Goal: Find specific page/section: Find specific page/section

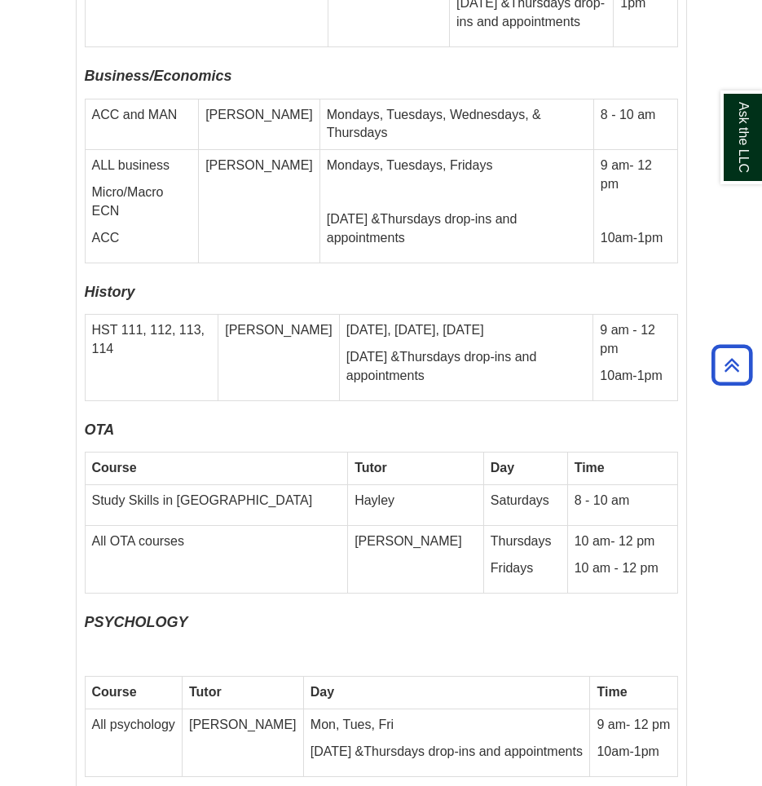
scroll to position [7825, 0]
drag, startPoint x: 761, startPoint y: 514, endPoint x: 758, endPoint y: 563, distance: 49.8
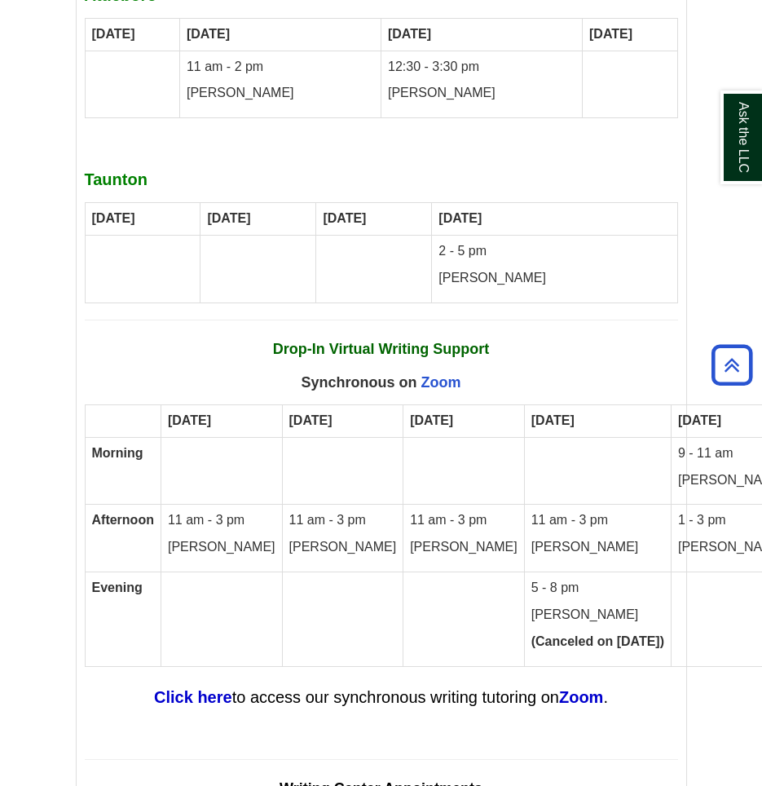
scroll to position [10869, 0]
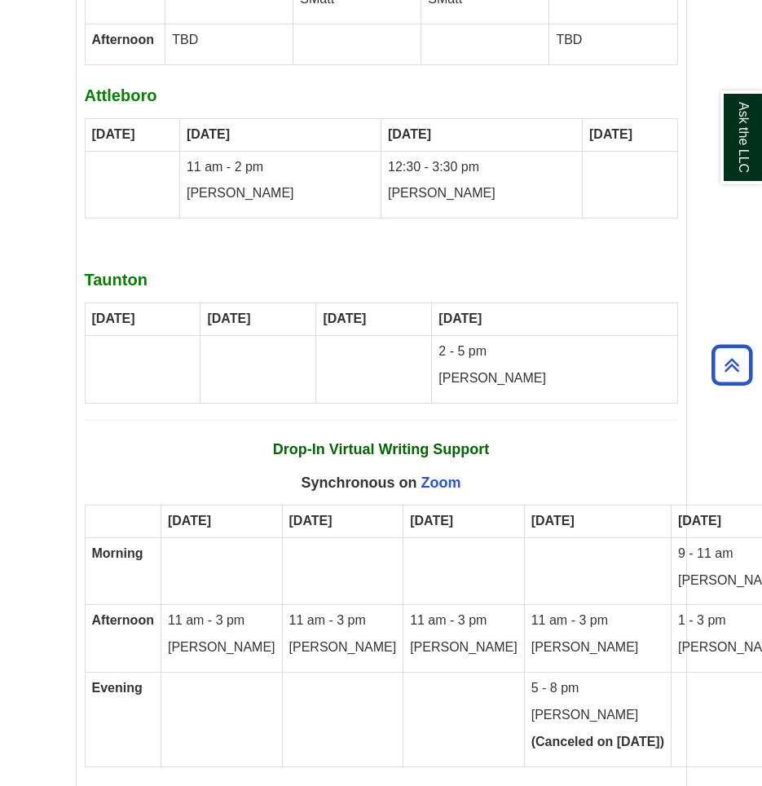
drag, startPoint x: 761, startPoint y: 712, endPoint x: 762, endPoint y: 575, distance: 137.8
drag, startPoint x: 762, startPoint y: 575, endPoint x: 702, endPoint y: 655, distance: 100.7
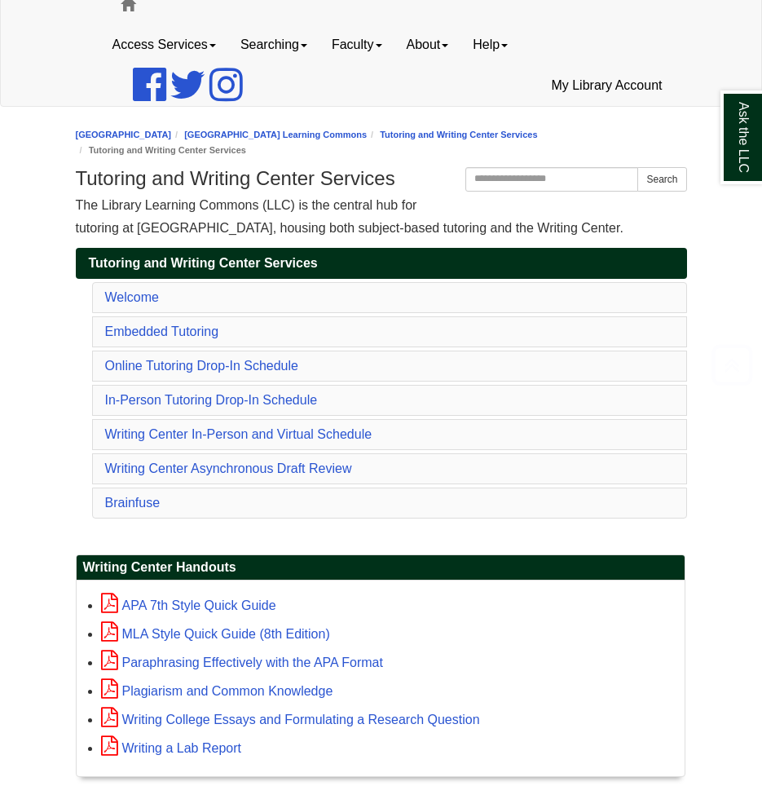
scroll to position [245, 0]
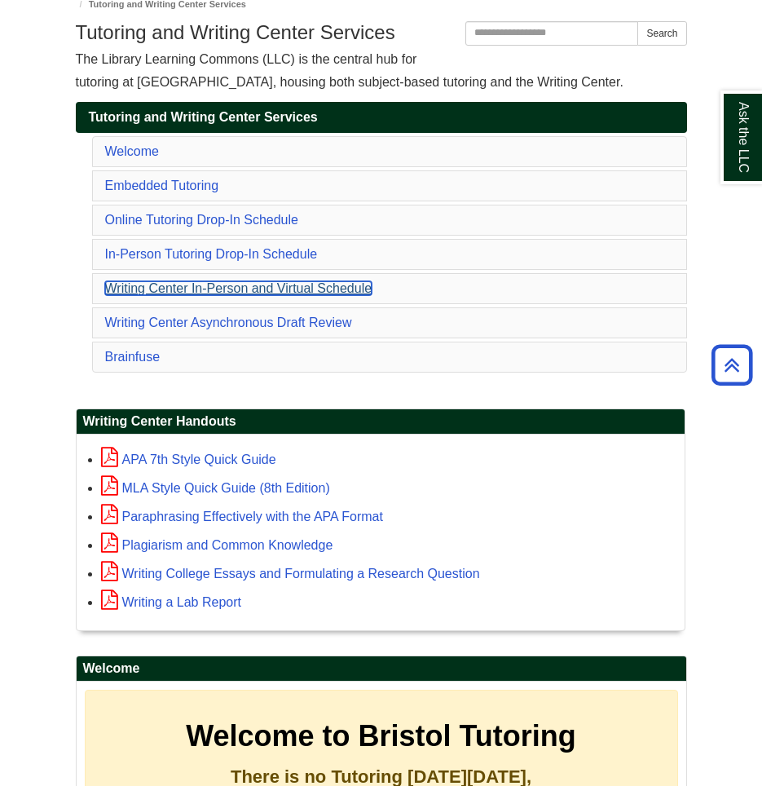
click at [265, 283] on link "Writing Center In-Person and Virtual Schedule" at bounding box center [238, 288] width 267 height 14
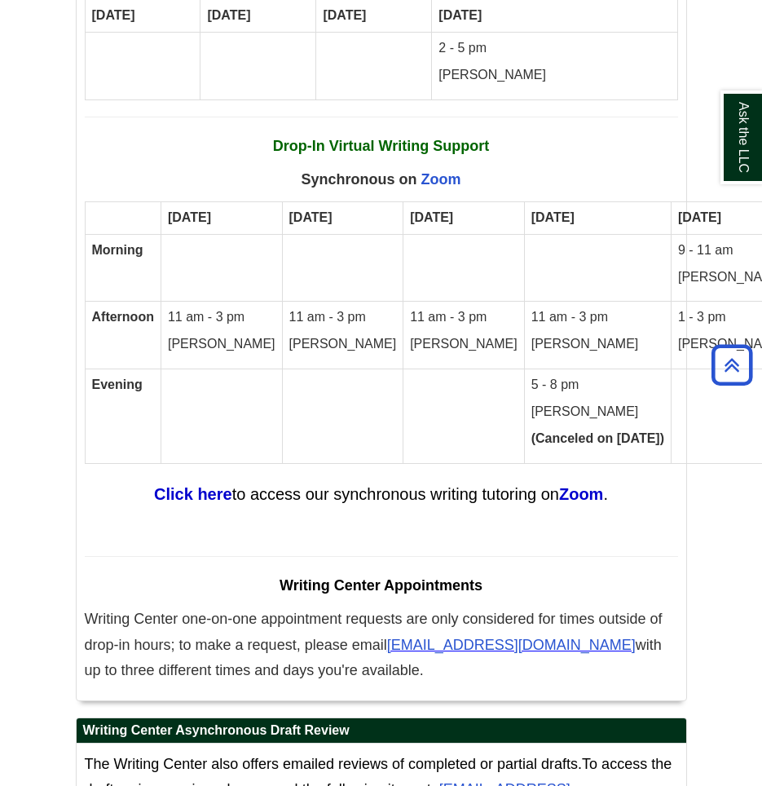
scroll to position [11250, 0]
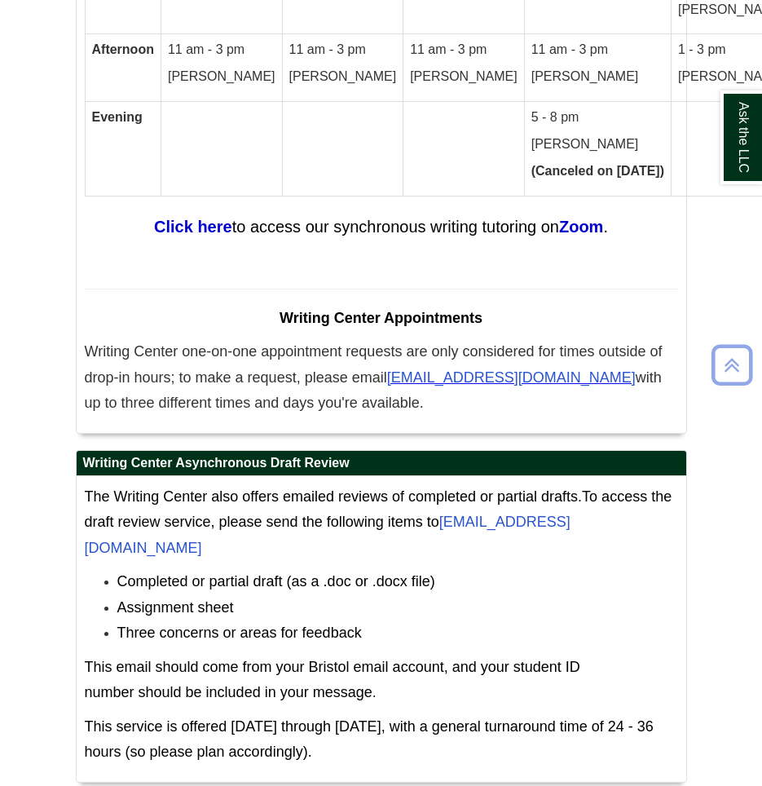
scroll to position [11439, 0]
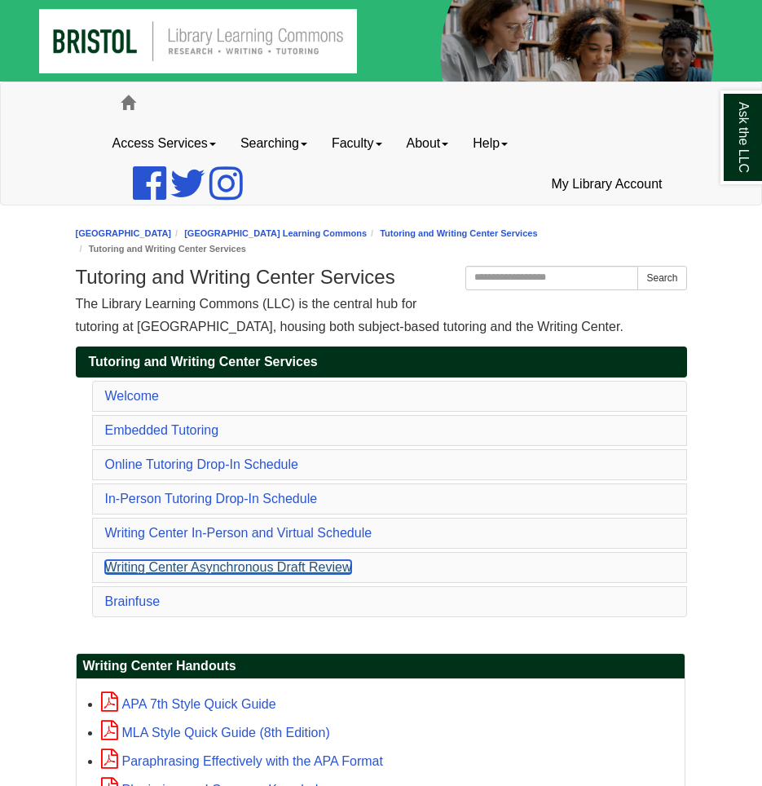
click at [202, 561] on link "Writing Center Asynchronous Draft Review" at bounding box center [228, 567] width 247 height 14
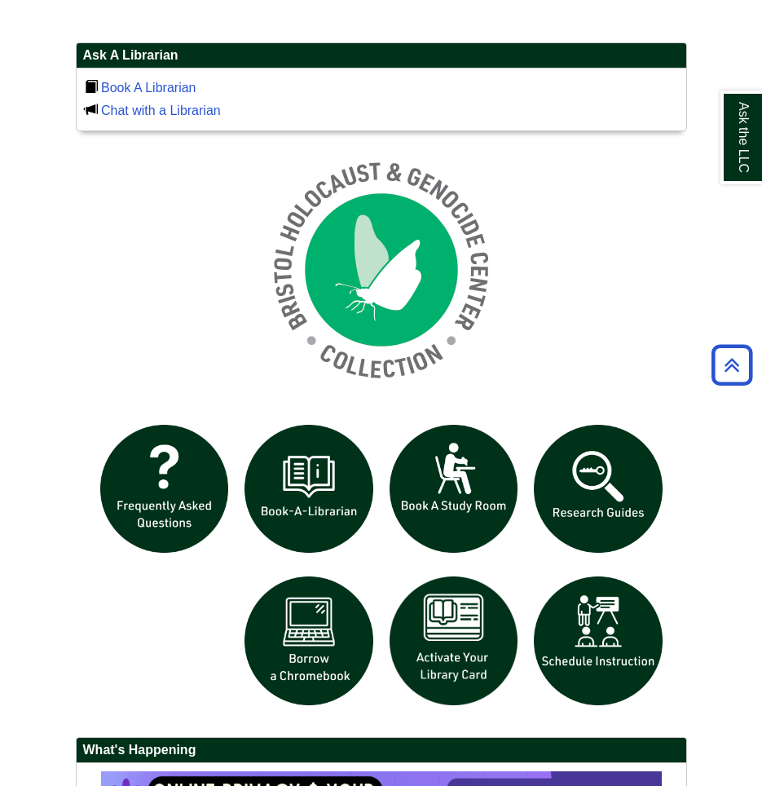
scroll to position [1386, 0]
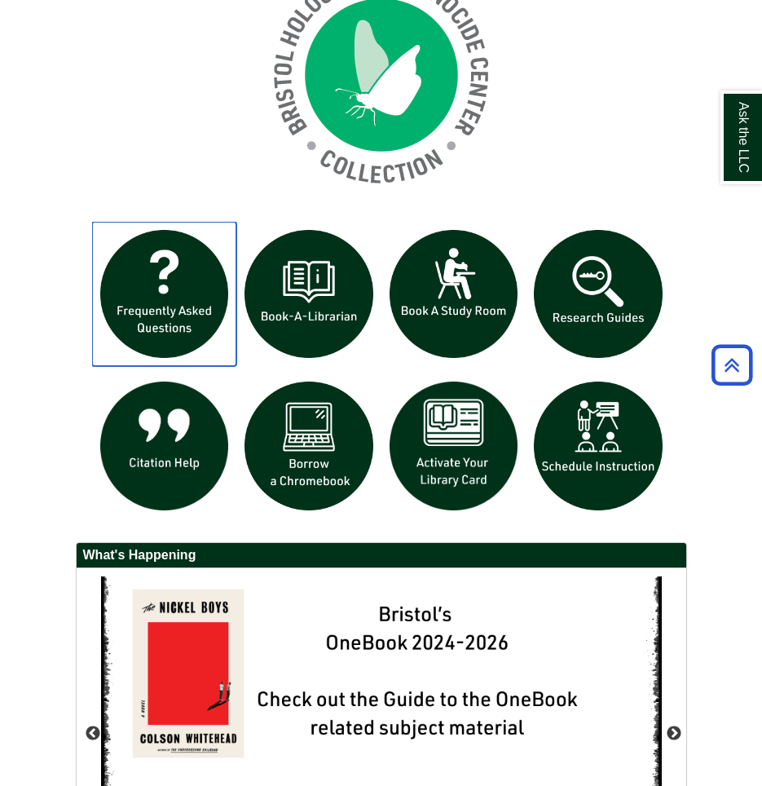
click at [206, 271] on img "slideshow" at bounding box center [164, 294] width 145 height 145
click at [654, 151] on p at bounding box center [381, 75] width 611 height 245
